Goal: Task Accomplishment & Management: Complete application form

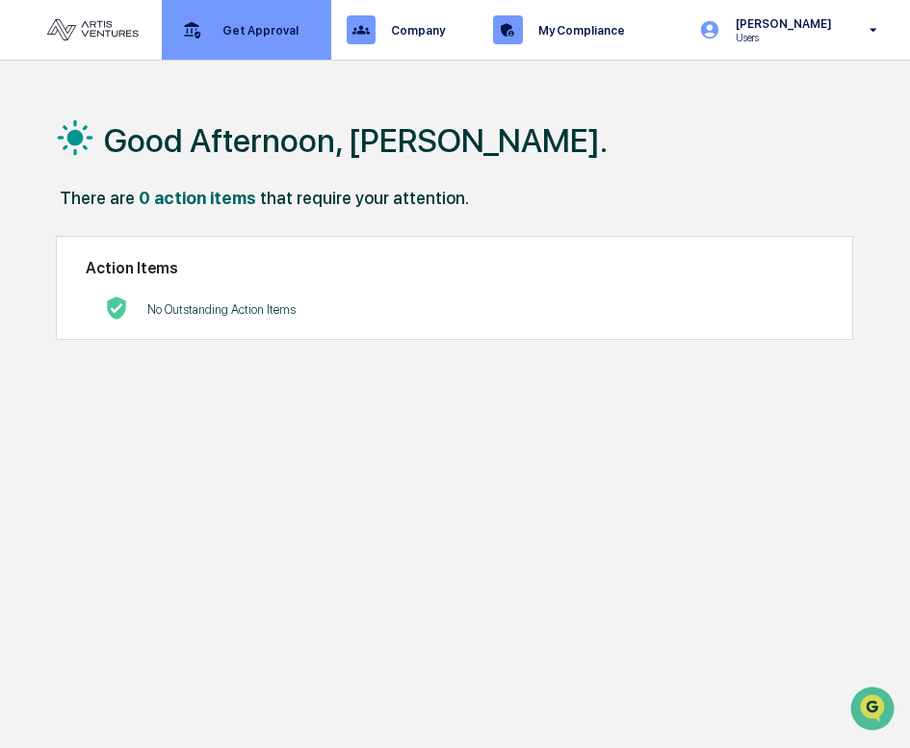
click at [252, 27] on p "Get Approval" at bounding box center [257, 30] width 101 height 14
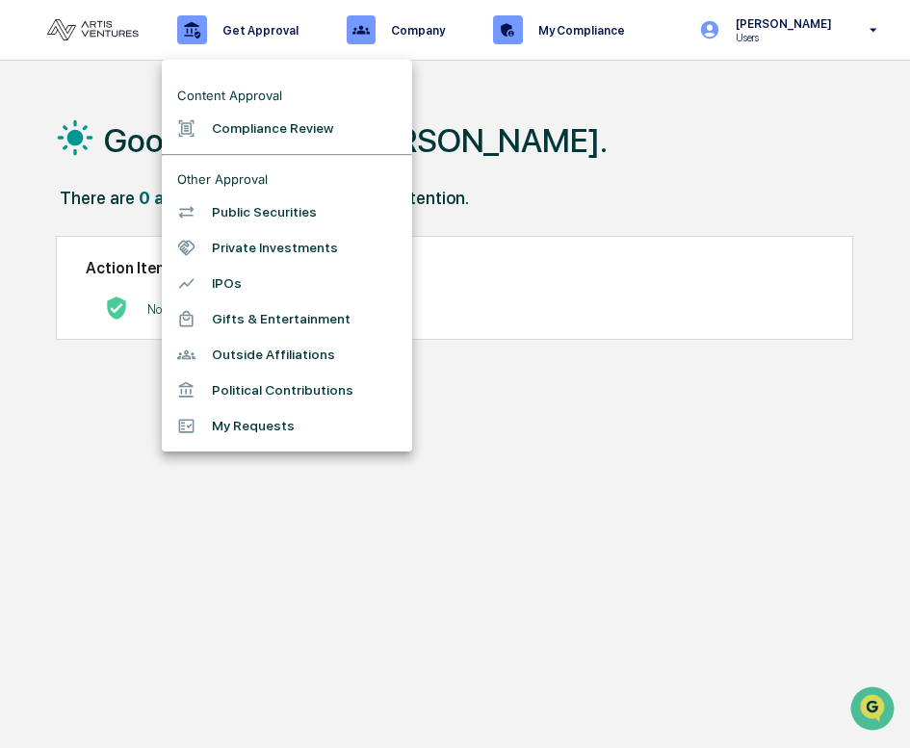
click at [244, 220] on li "Public Securities" at bounding box center [287, 212] width 250 height 36
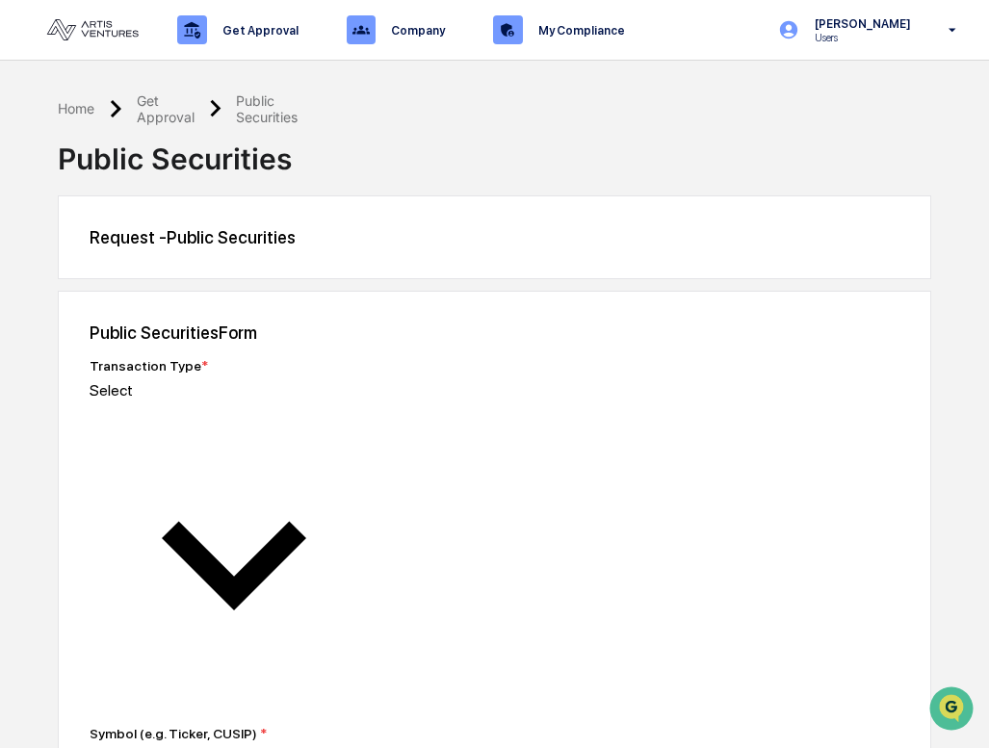
click at [173, 105] on div "Get Approval" at bounding box center [166, 108] width 58 height 33
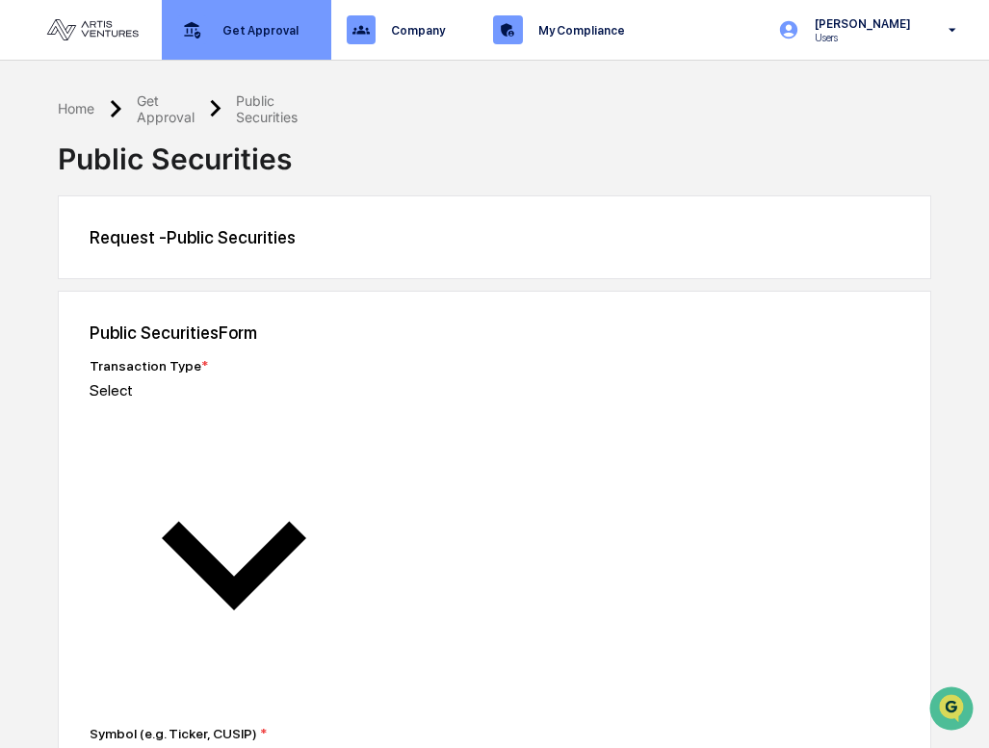
click at [281, 38] on div "Get Approval Content & Transactions" at bounding box center [244, 30] width 150 height 60
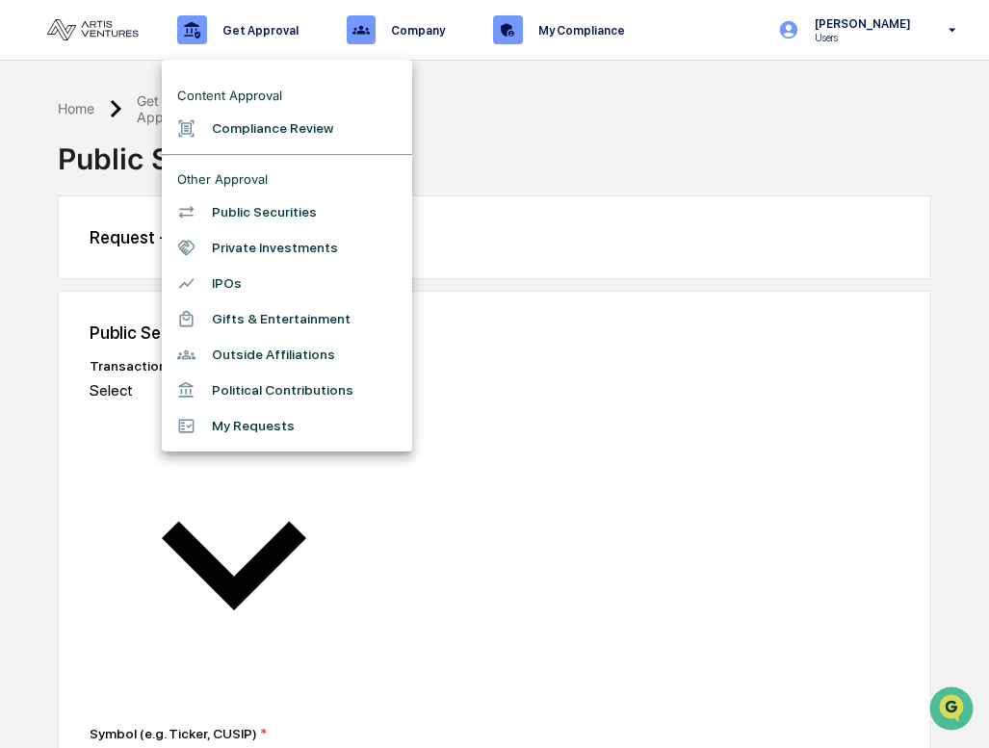
click at [245, 256] on li "Private Investments" at bounding box center [287, 248] width 250 height 36
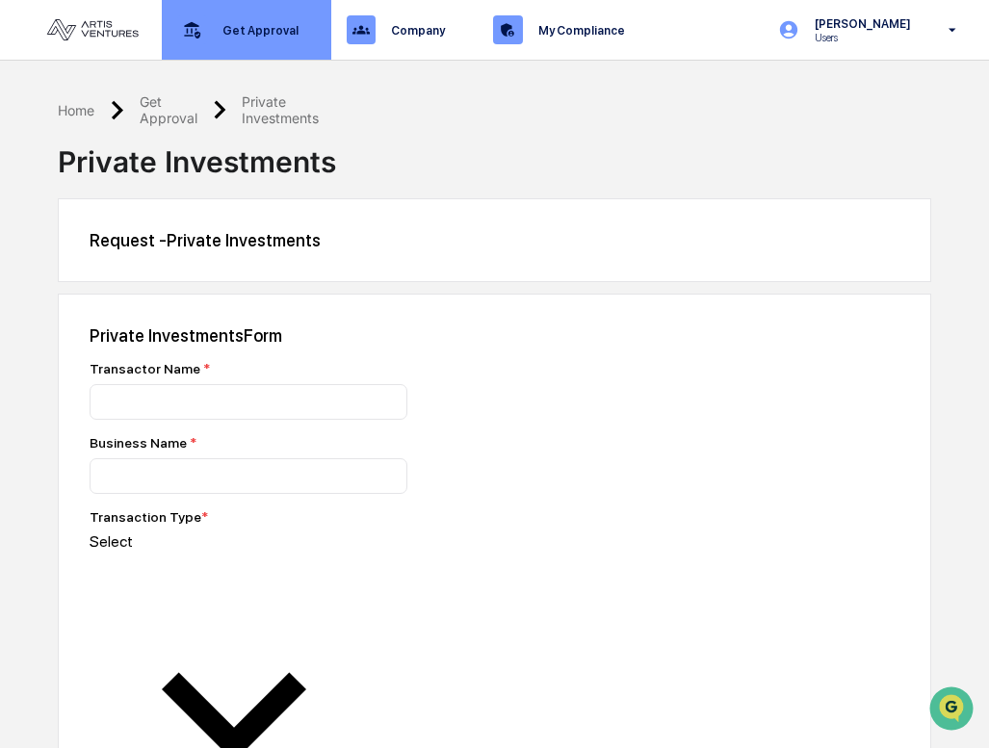
click at [264, 23] on p "Get Approval" at bounding box center [257, 30] width 101 height 14
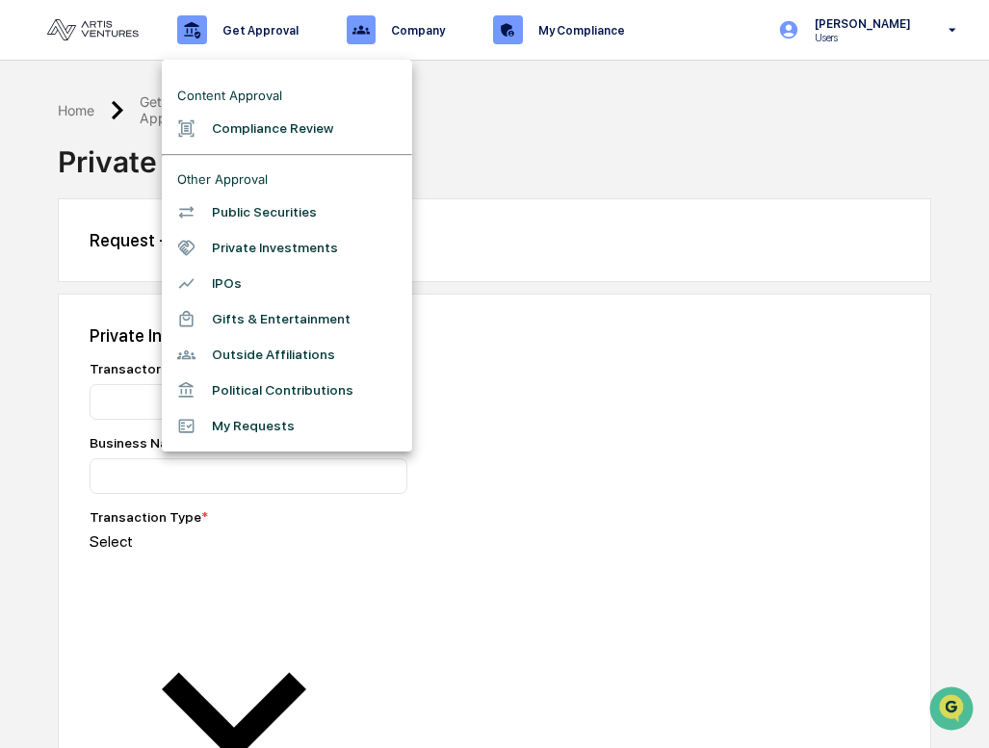
click at [237, 373] on li "Outside Affiliations" at bounding box center [287, 355] width 250 height 36
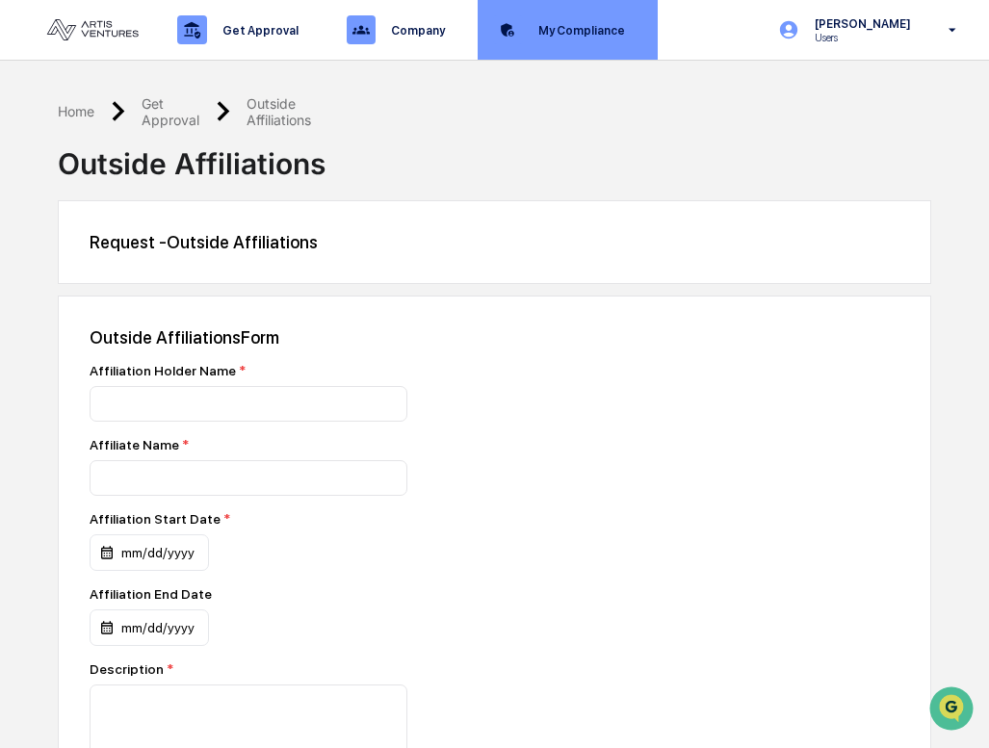
click at [559, 7] on div "My Compliance Data, Deadlines & Settings" at bounding box center [565, 30] width 161 height 60
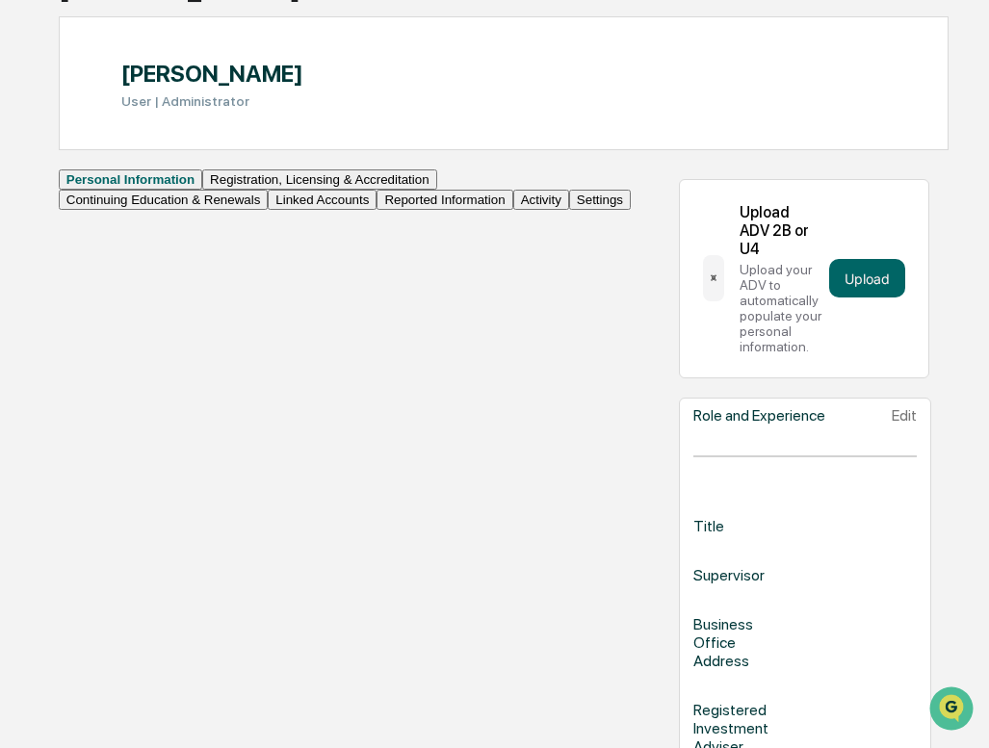
scroll to position [311, 0]
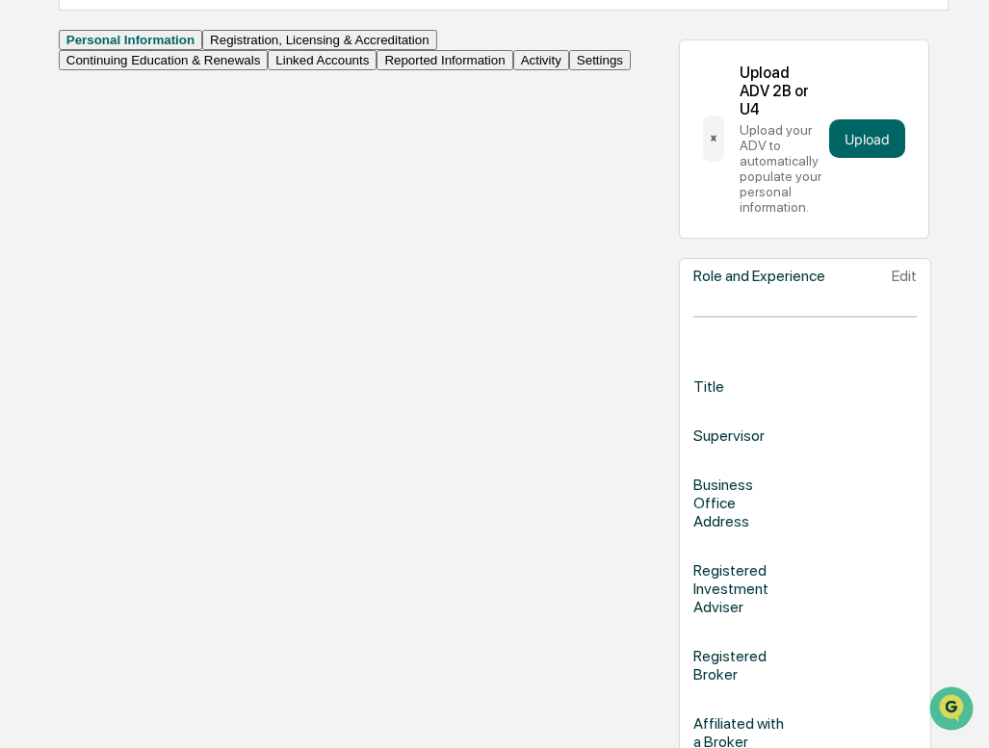
click at [513, 70] on button "Activity" at bounding box center [541, 60] width 56 height 20
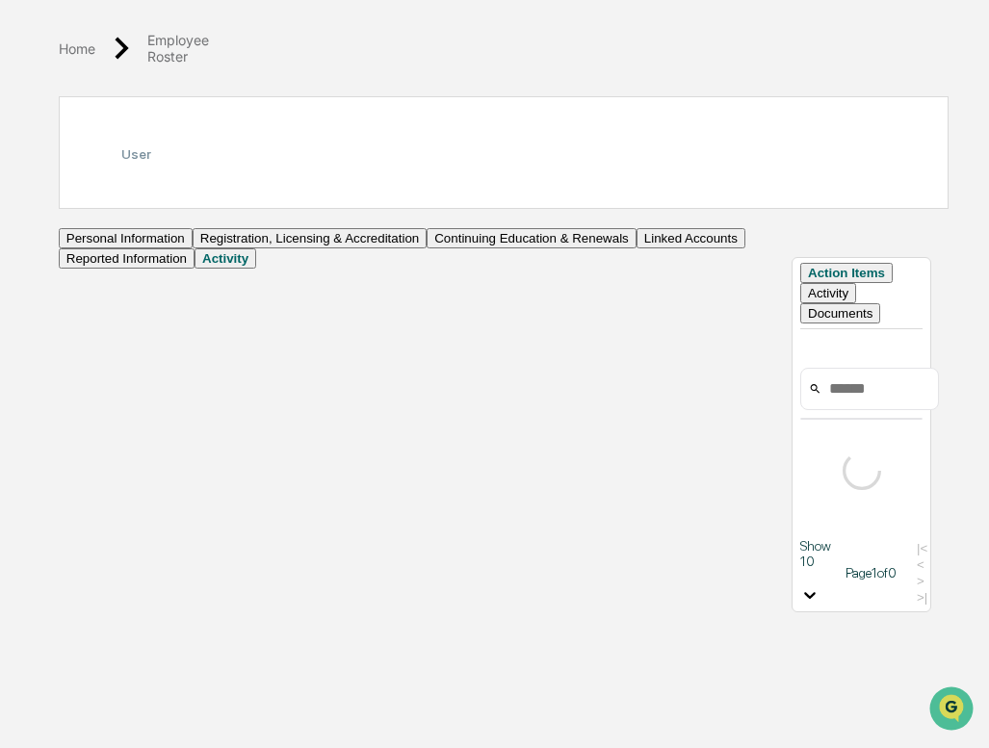
scroll to position [91, 0]
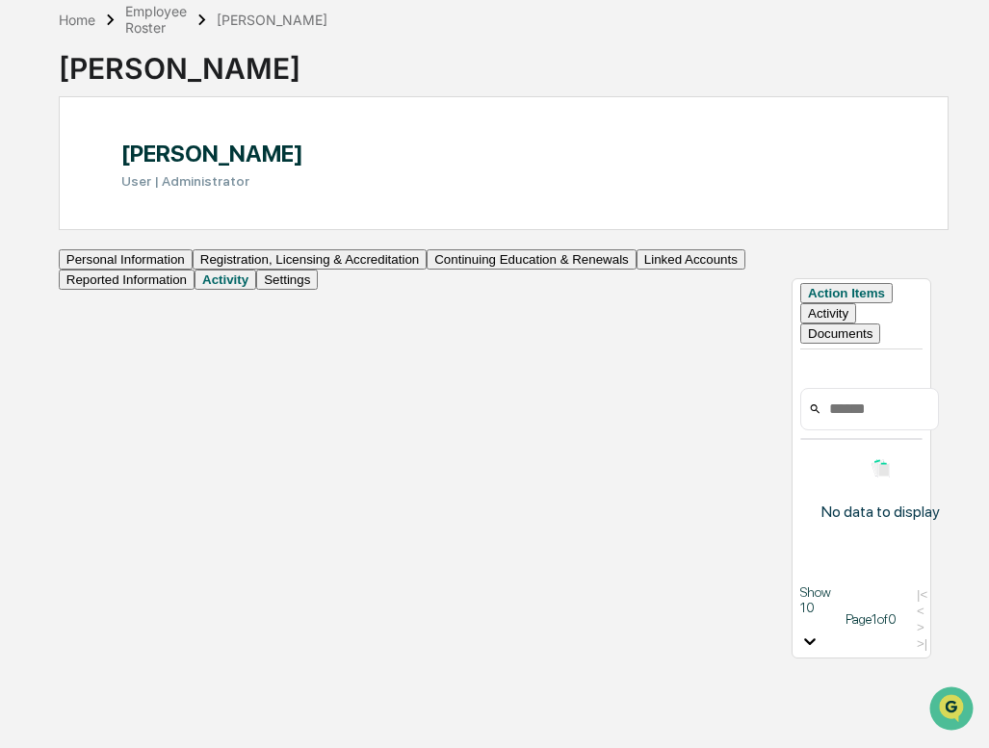
click at [800, 317] on button "Activity" at bounding box center [828, 313] width 56 height 20
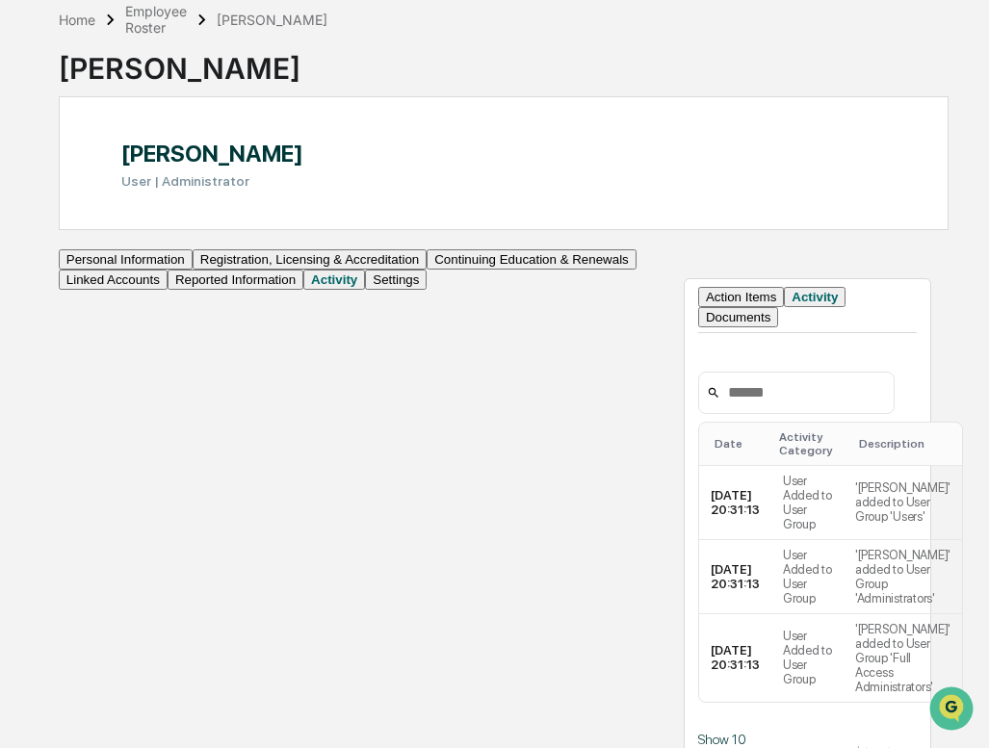
click at [698, 317] on button "Documents" at bounding box center [738, 317] width 80 height 20
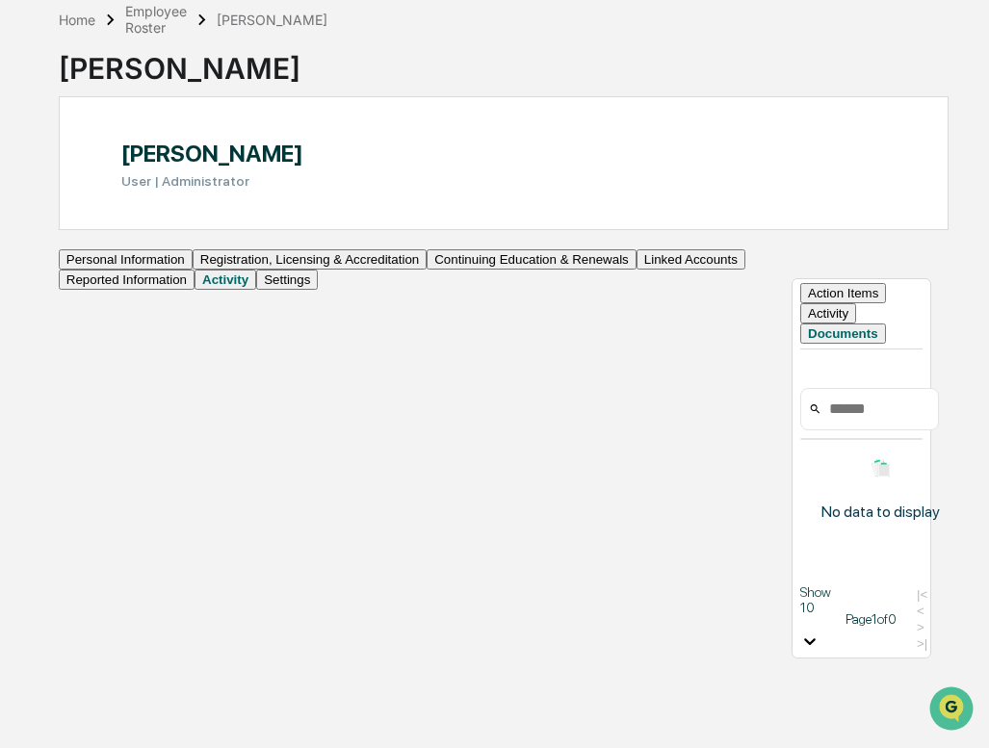
click at [800, 323] on button "Activity" at bounding box center [828, 313] width 56 height 20
